Goal: Information Seeking & Learning: Learn about a topic

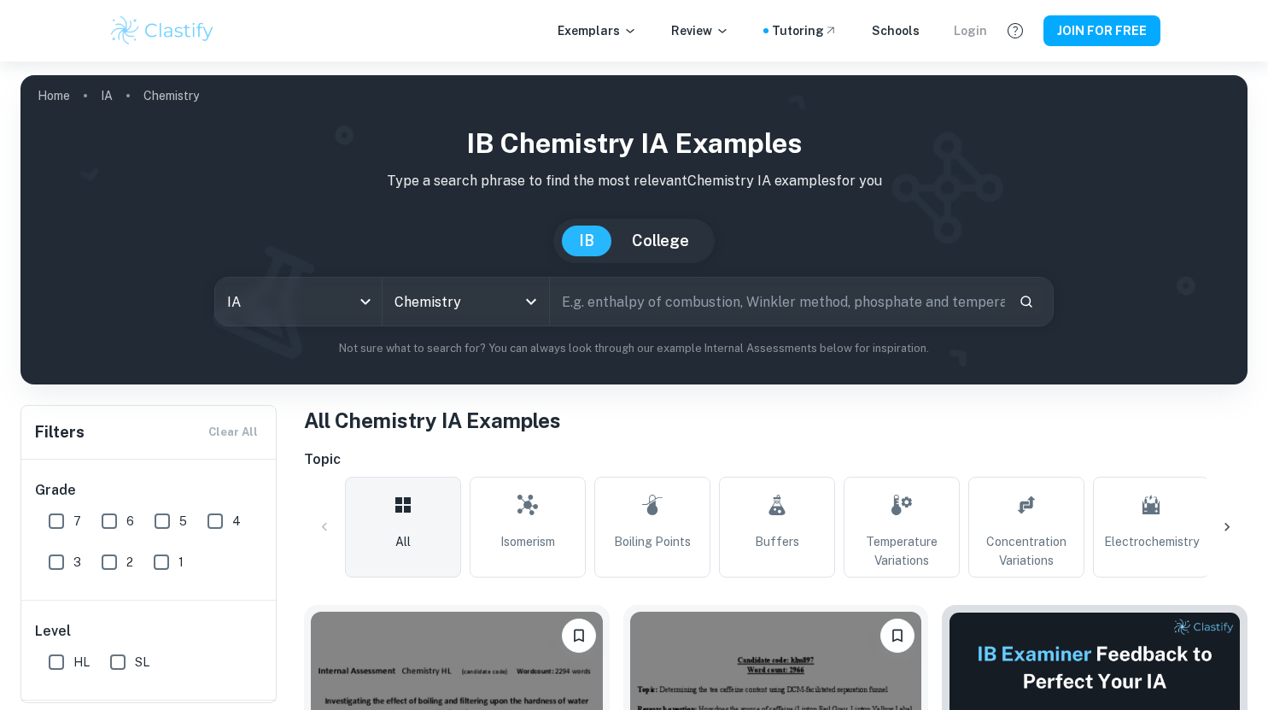
click at [980, 26] on div "Login" at bounding box center [970, 30] width 33 height 19
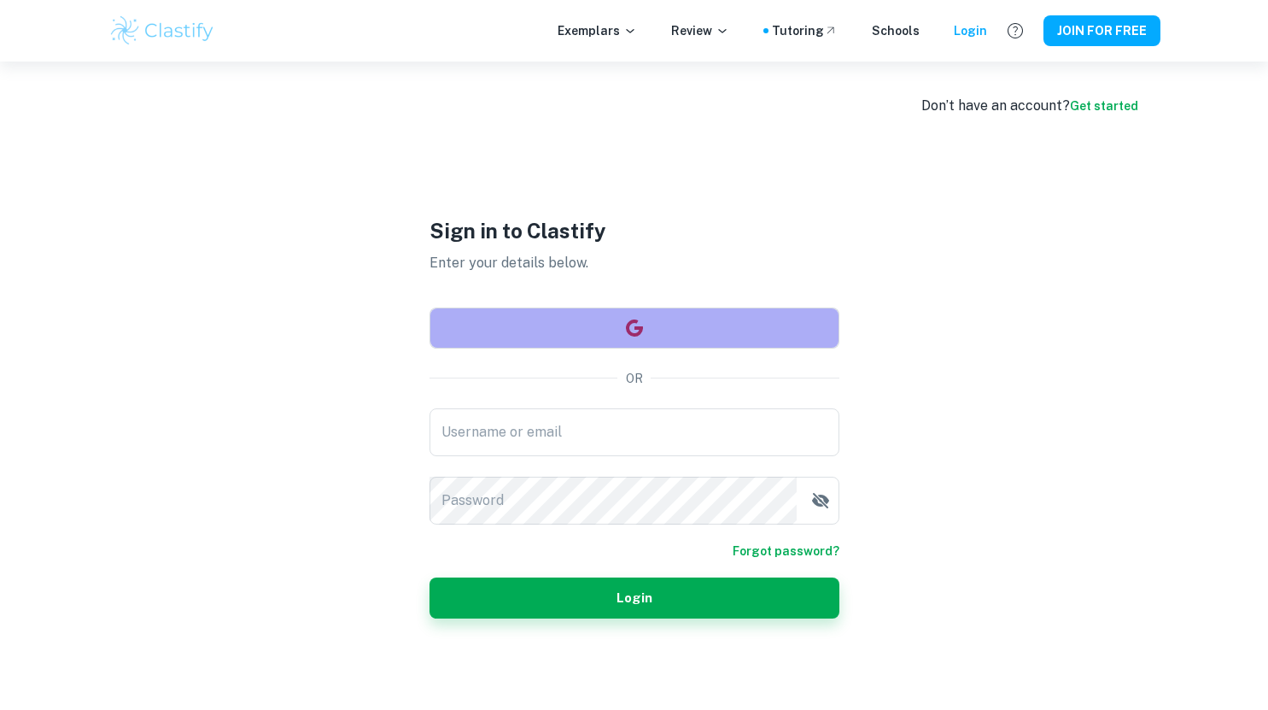
click at [538, 330] on button "button" at bounding box center [635, 327] width 410 height 41
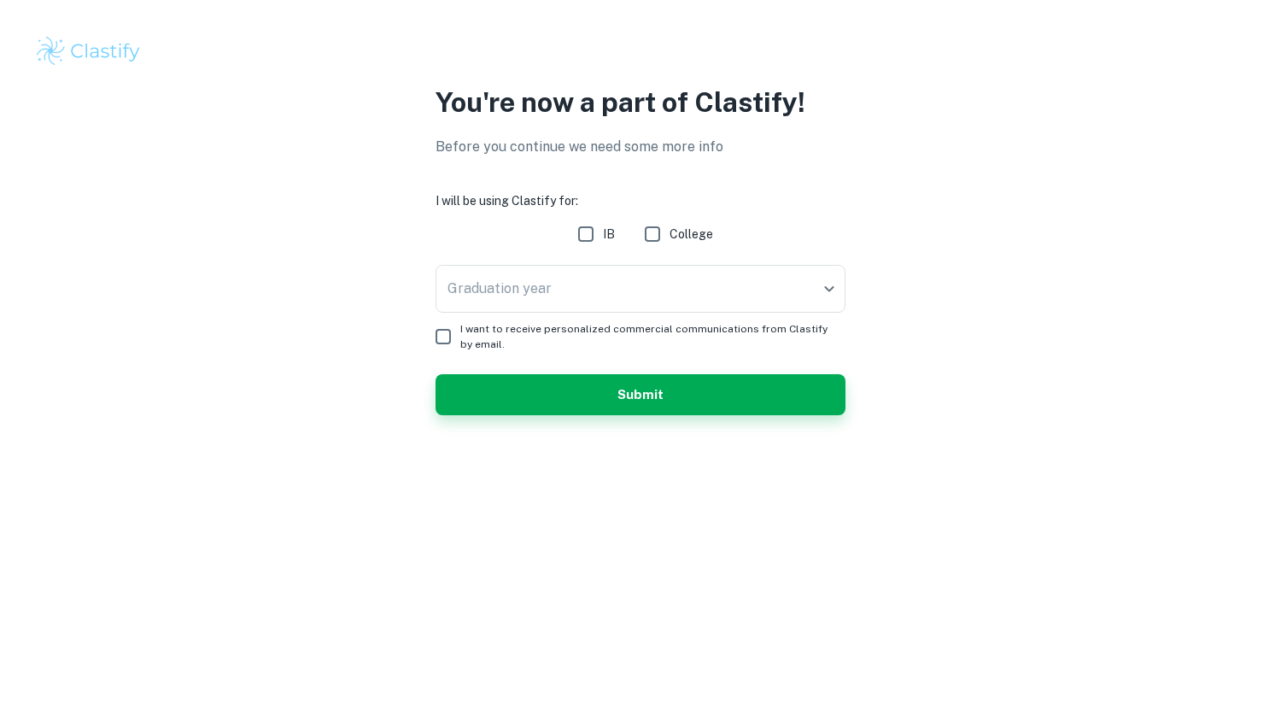
click at [580, 228] on input "IB" at bounding box center [586, 234] width 34 height 34
checkbox input "true"
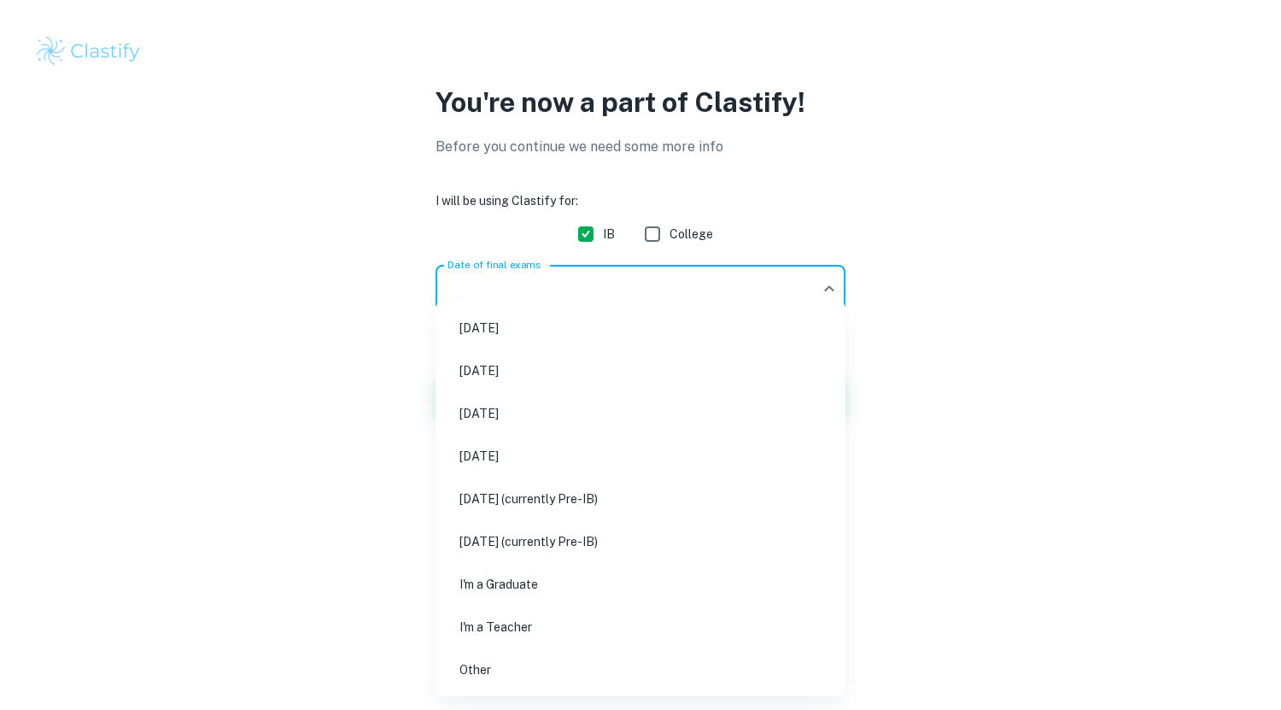
click at [616, 298] on body "We value your privacy We use cookies to enhance your browsing experience, serve…" at bounding box center [640, 355] width 1281 height 710
click at [527, 418] on li "[DATE]" at bounding box center [640, 413] width 396 height 39
type input "M26"
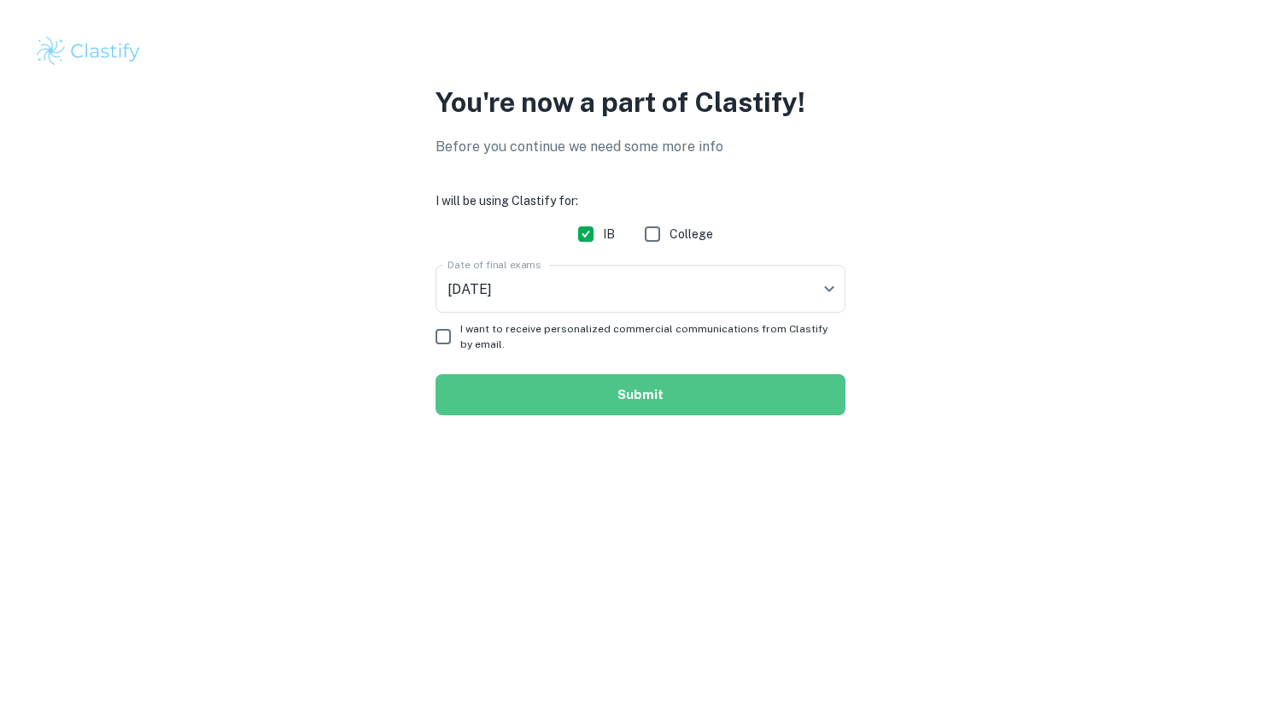
click at [527, 389] on button "Submit" at bounding box center [641, 394] width 410 height 41
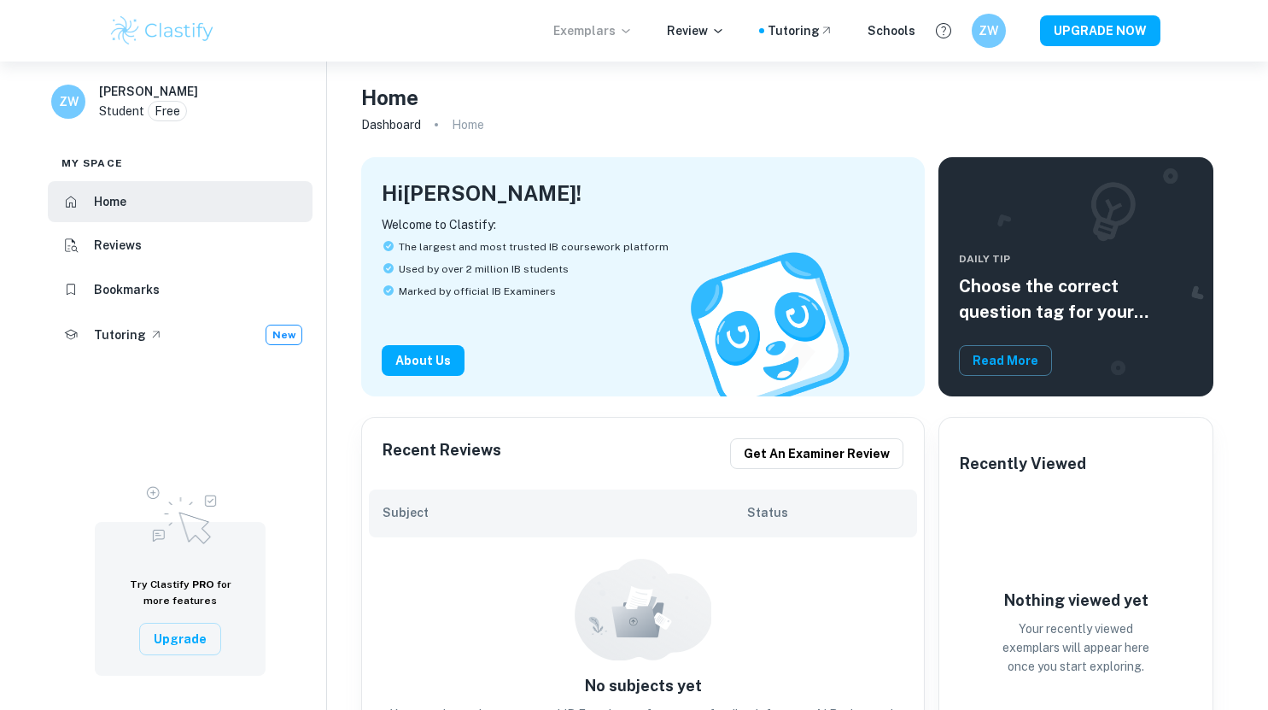
click at [613, 38] on p "Exemplars" at bounding box center [592, 30] width 79 height 19
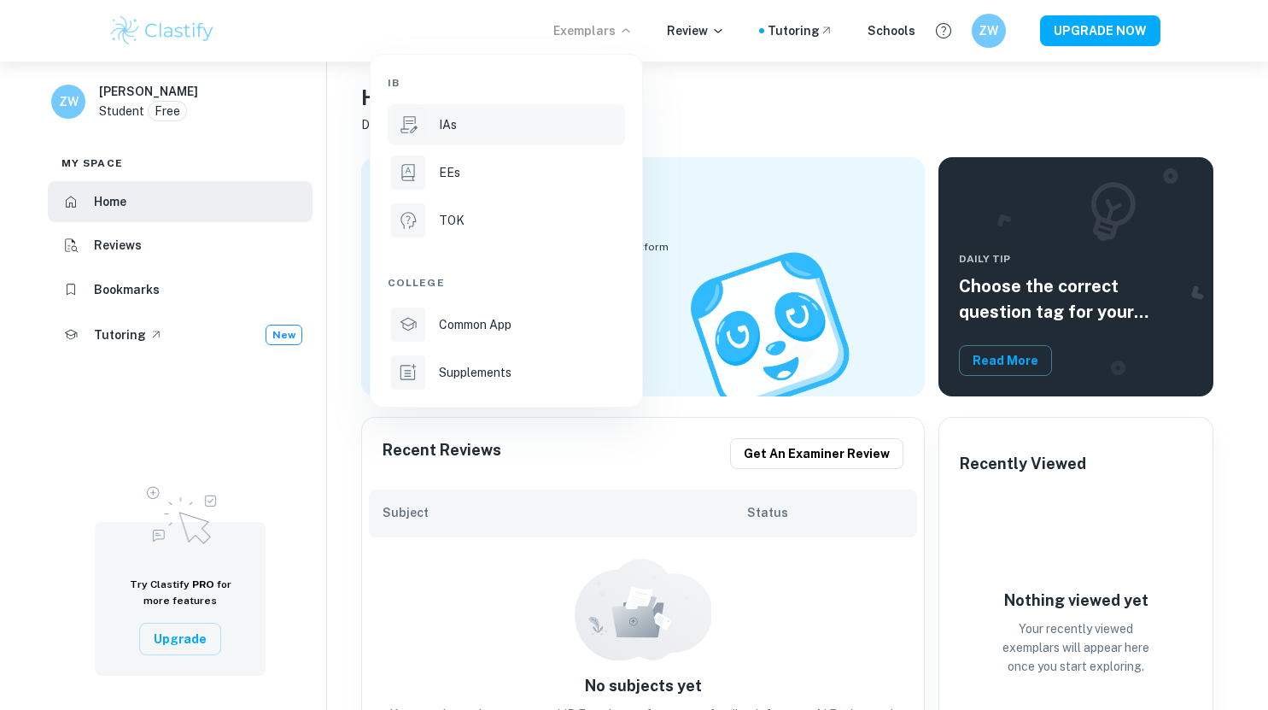
click at [461, 137] on li "IAs" at bounding box center [506, 124] width 237 height 41
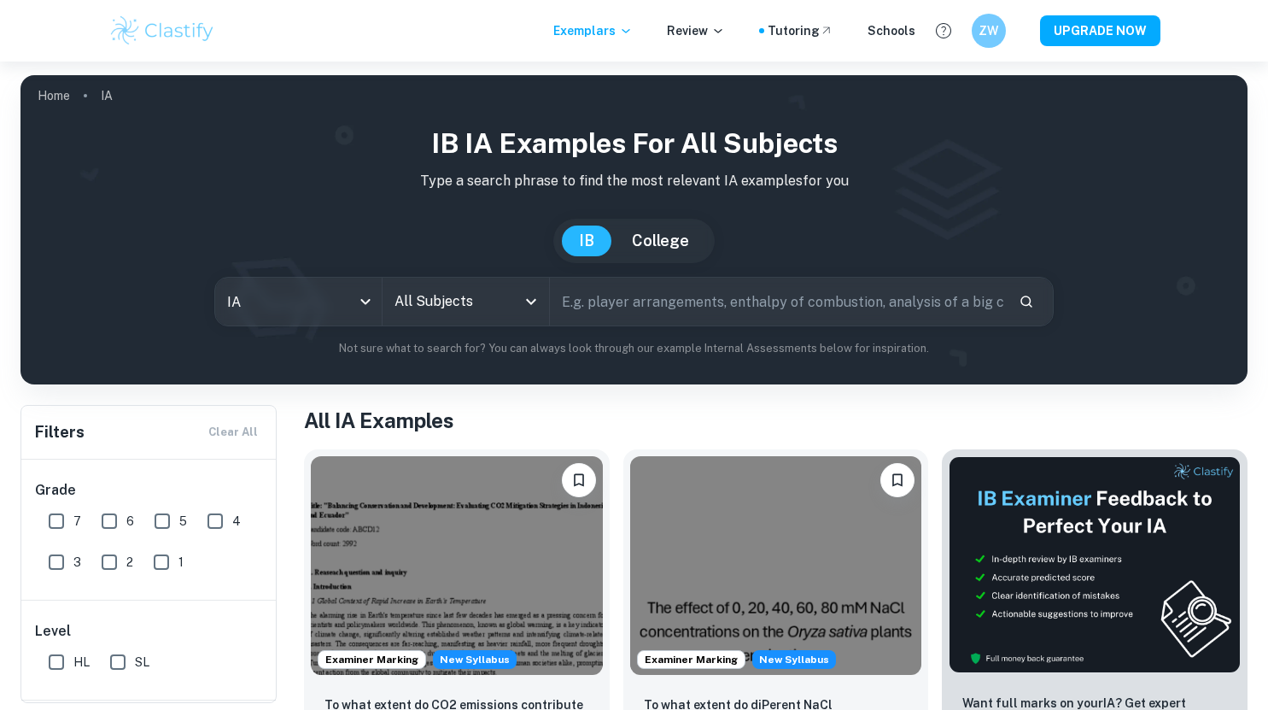
click at [539, 298] on icon "Open" at bounding box center [531, 301] width 20 height 20
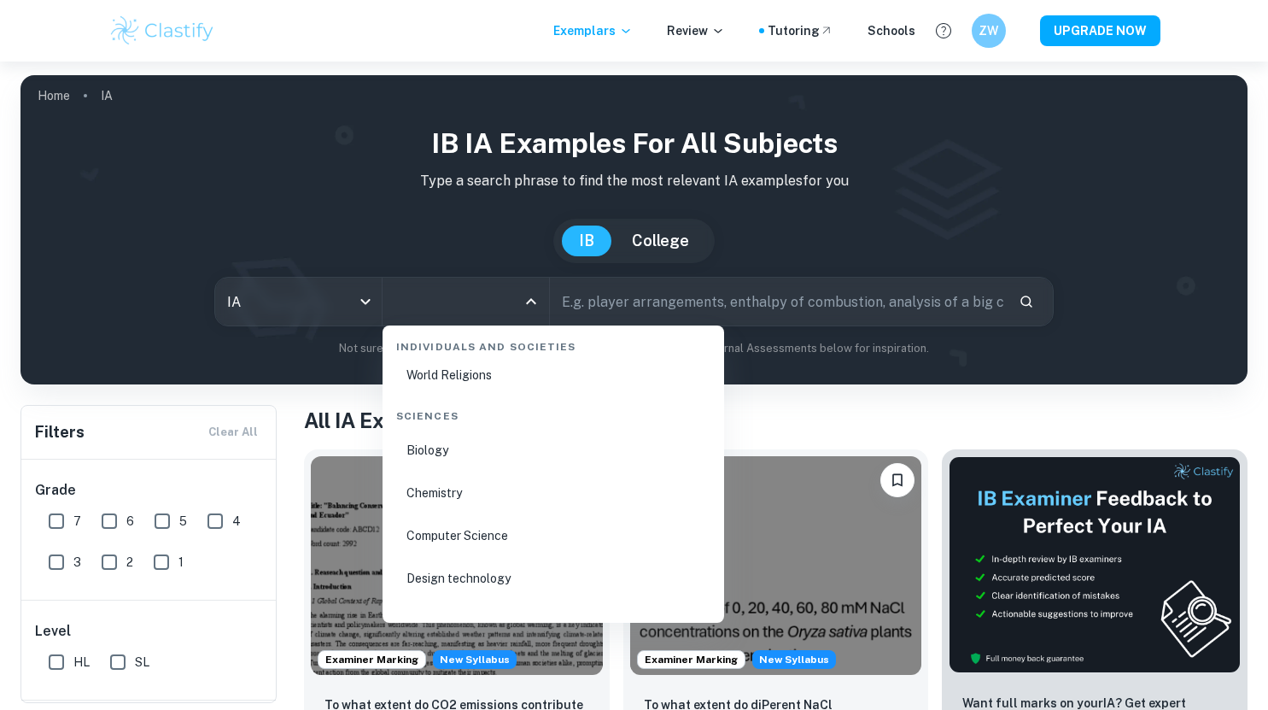
scroll to position [2562, 0]
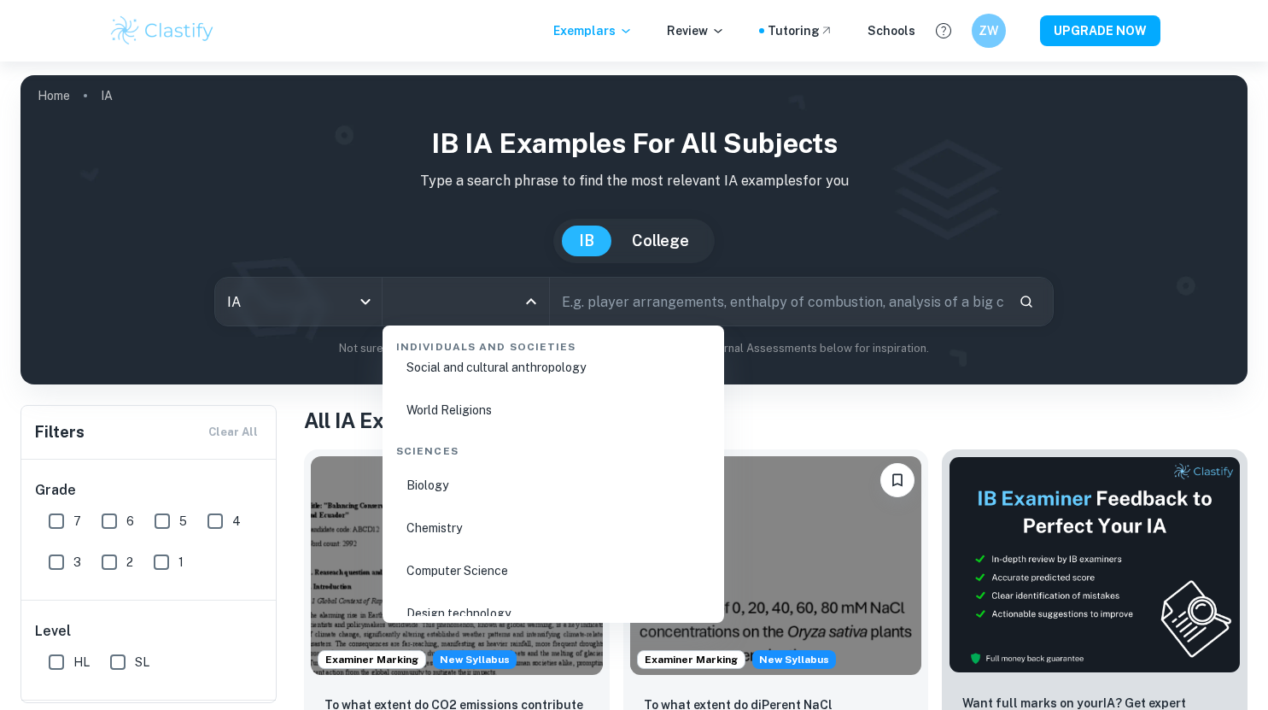
click at [472, 475] on li "Biology" at bounding box center [553, 484] width 328 height 39
type input "Biology"
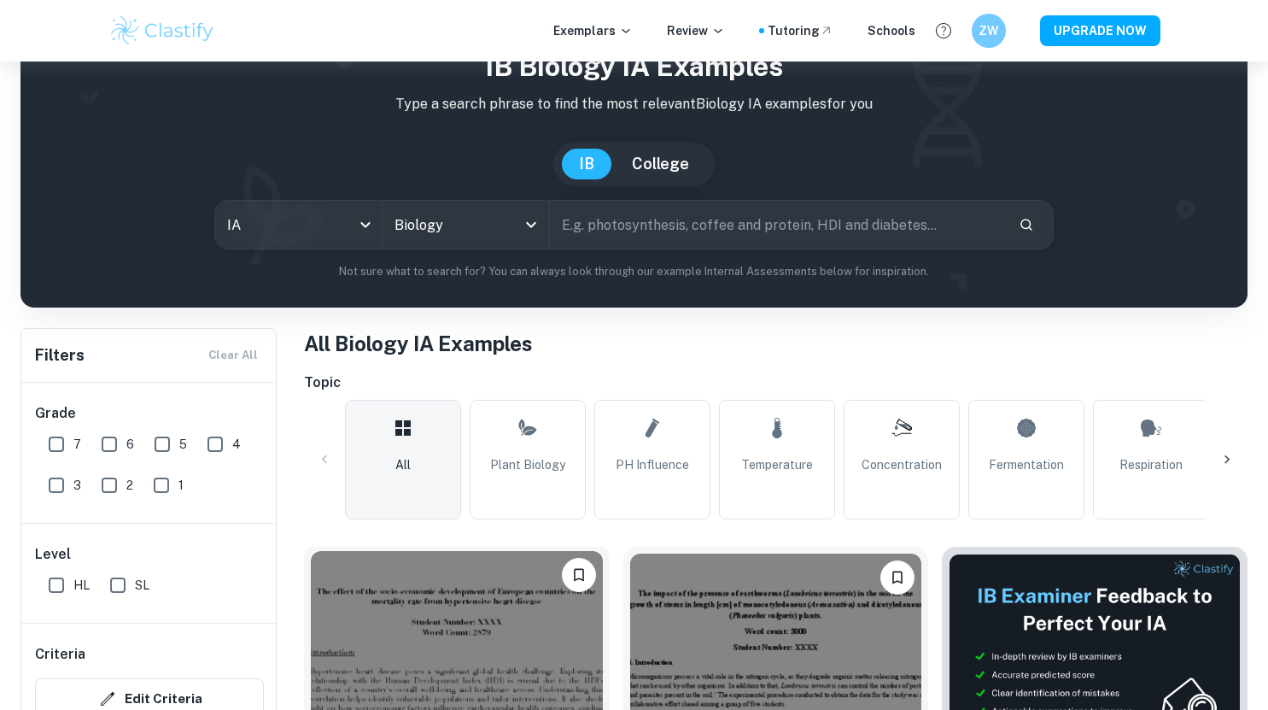
scroll to position [171, 0]
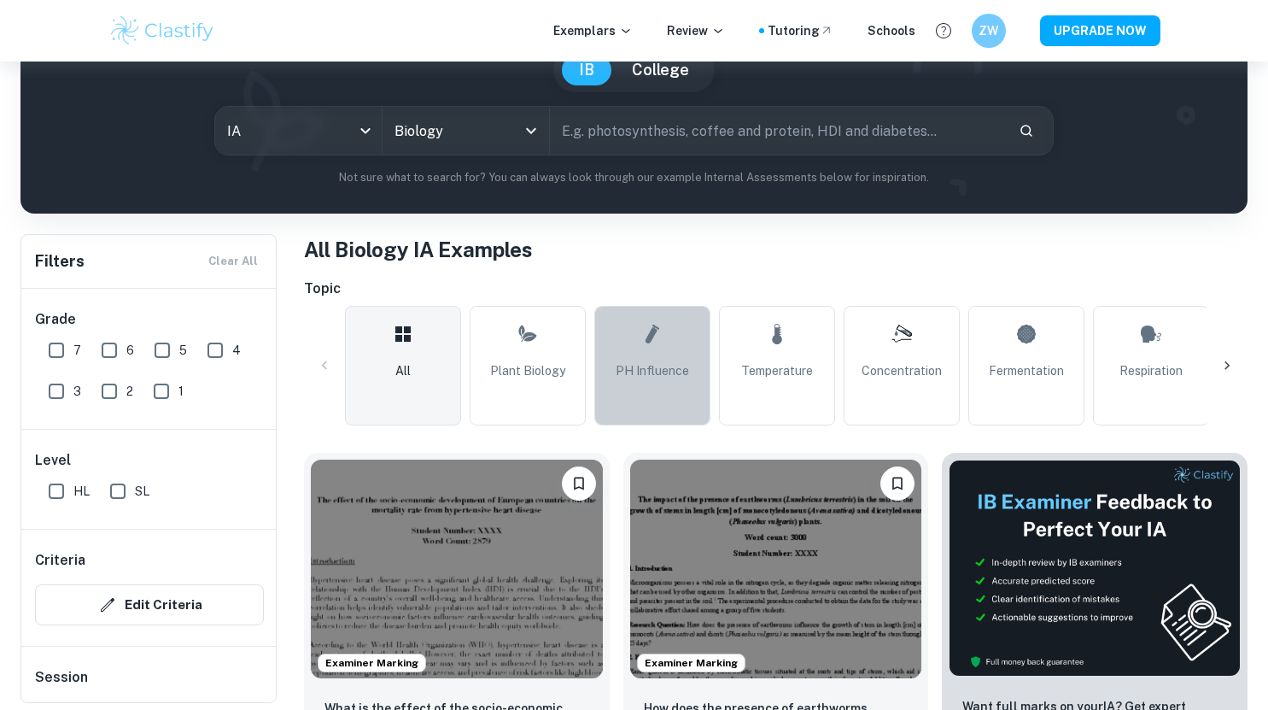
click at [628, 387] on link "pH Influence" at bounding box center [652, 366] width 116 height 120
type input "pH Influence"
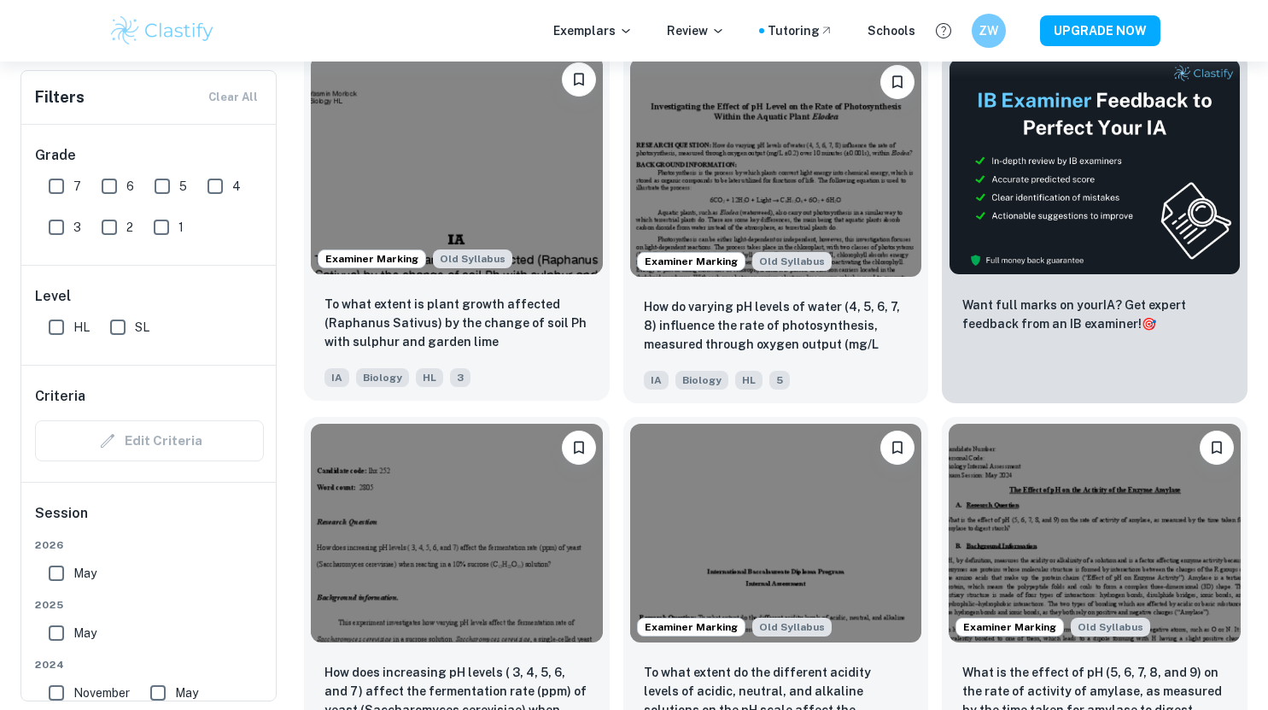
scroll to position [598, 0]
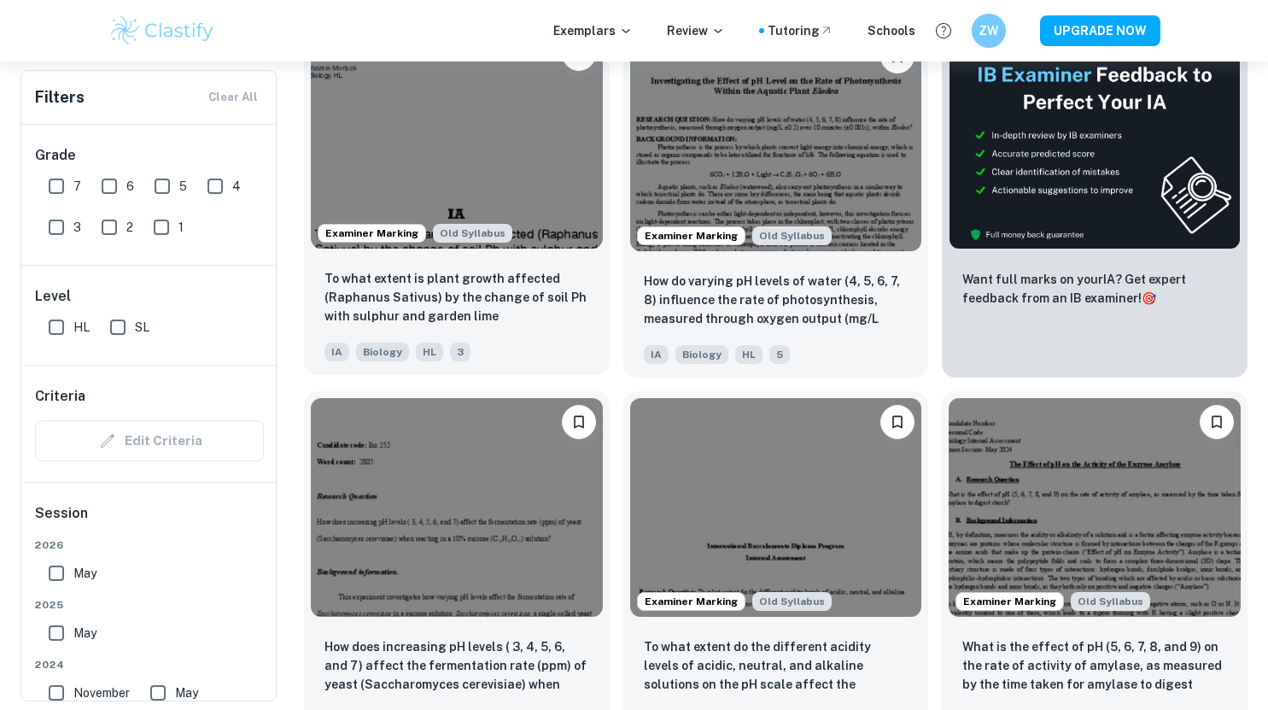
click at [540, 141] on img at bounding box center [457, 139] width 292 height 219
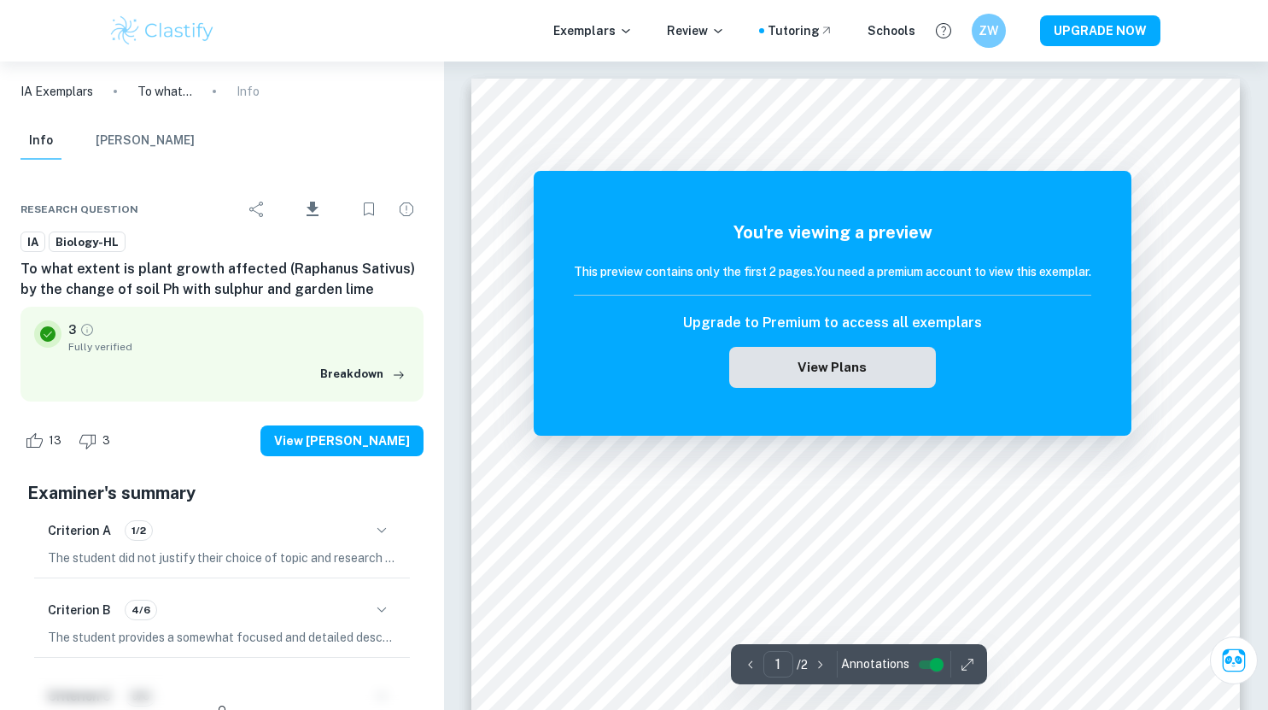
click at [854, 358] on button "View Plans" at bounding box center [832, 367] width 207 height 41
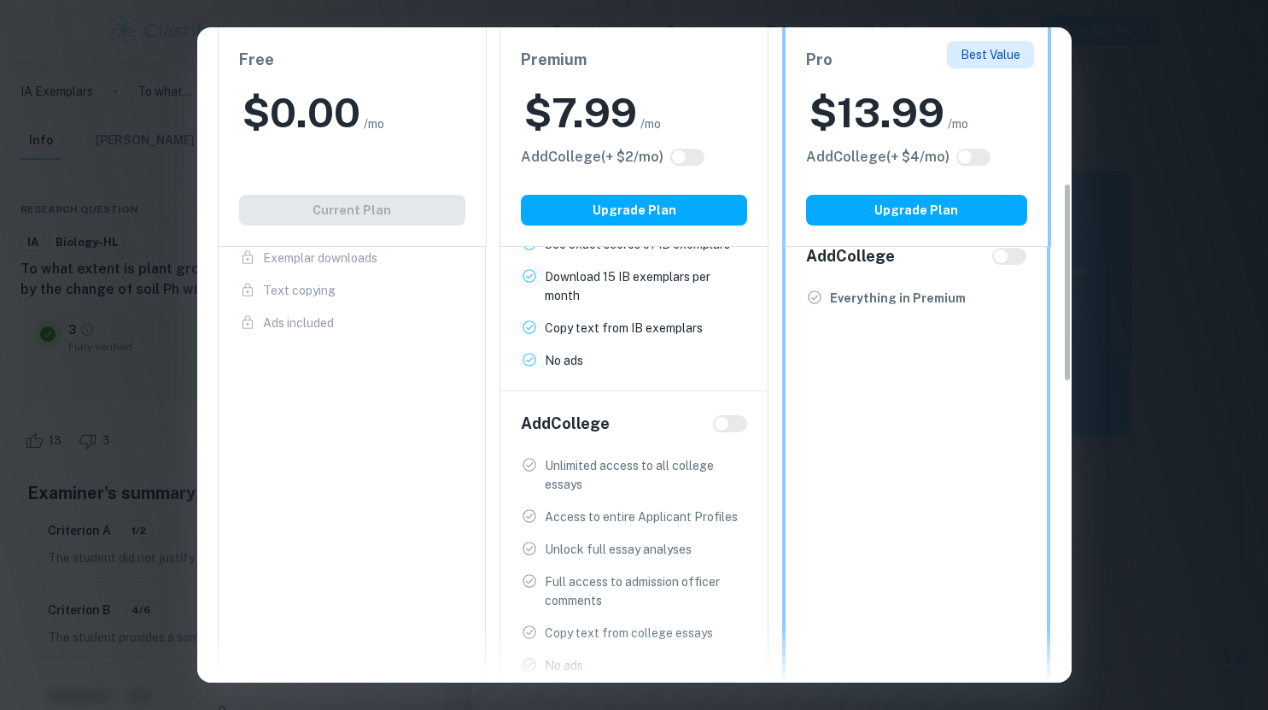
scroll to position [512, 0]
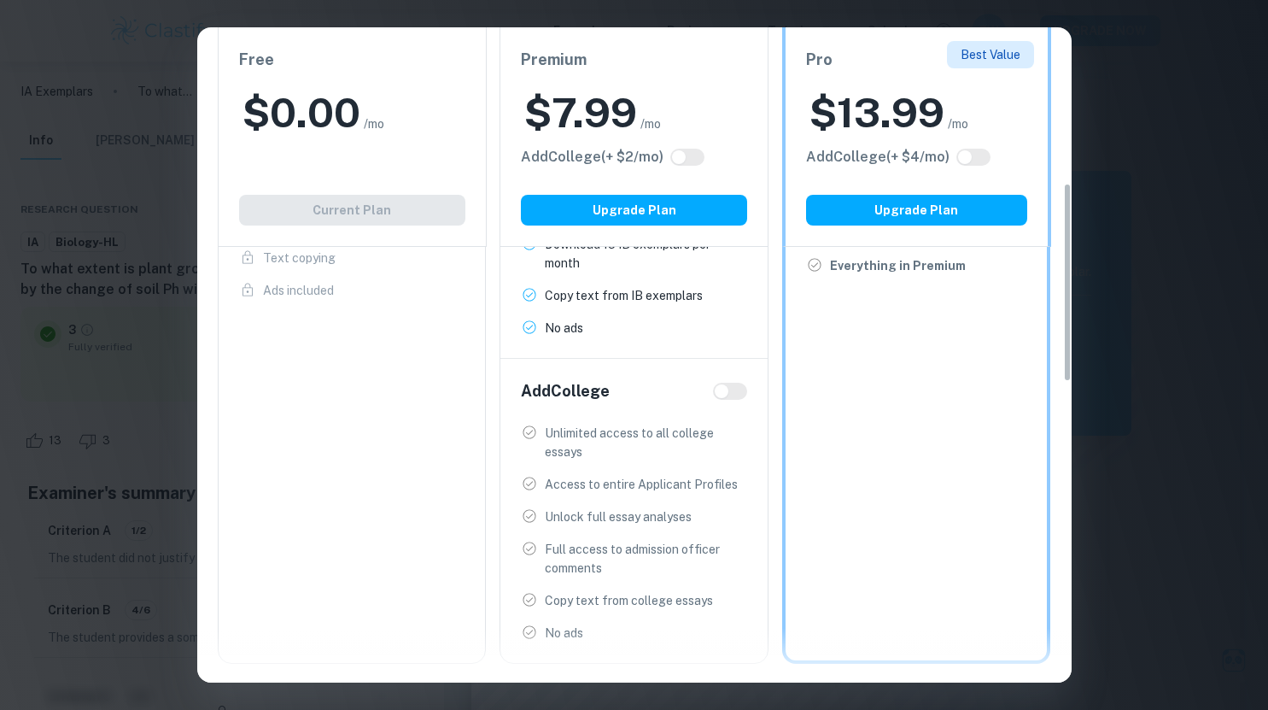
click at [1106, 471] on div "Easily Ace Your IB Coursework & Crush College Essays. Get Clastify Premium Get …" at bounding box center [634, 355] width 1268 height 710
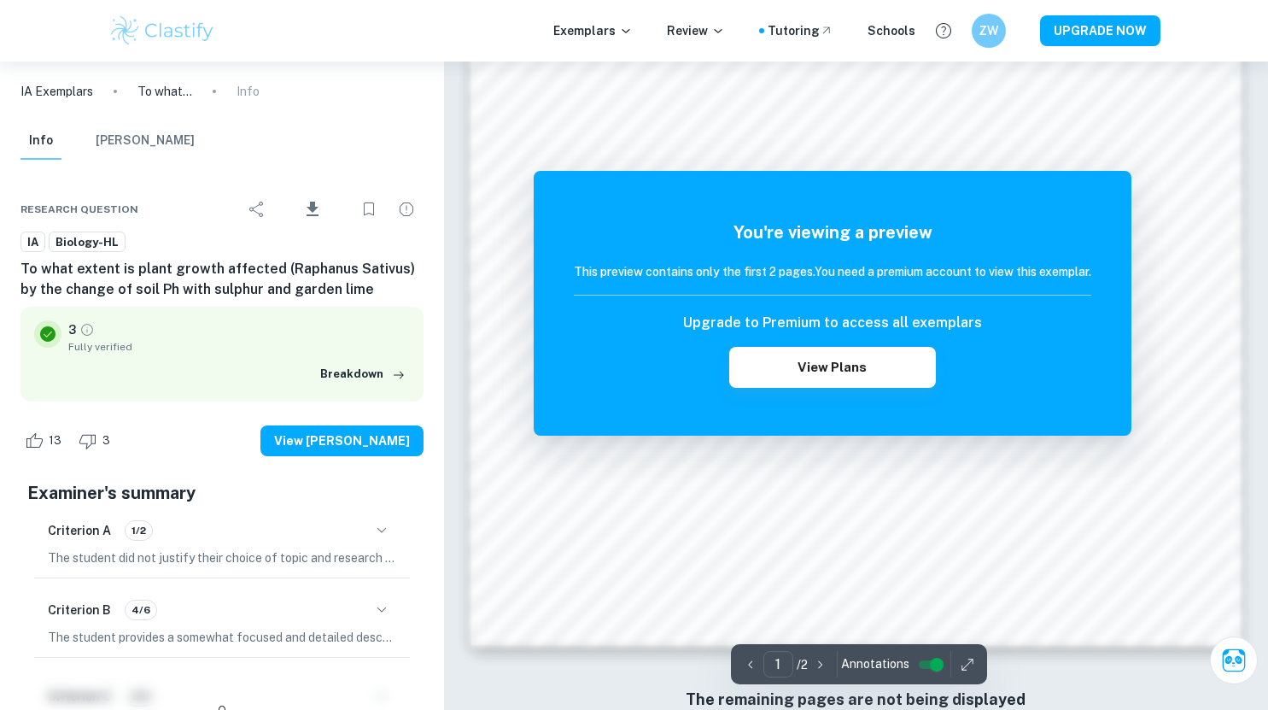
scroll to position [1668, 0]
